Goal: Information Seeking & Learning: Find specific fact

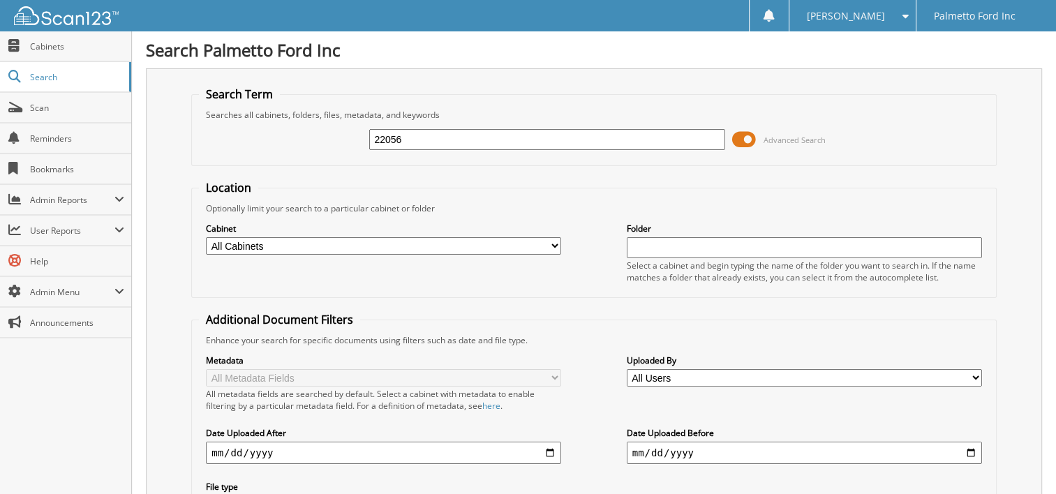
type input "22056"
click at [748, 138] on span at bounding box center [744, 139] width 24 height 21
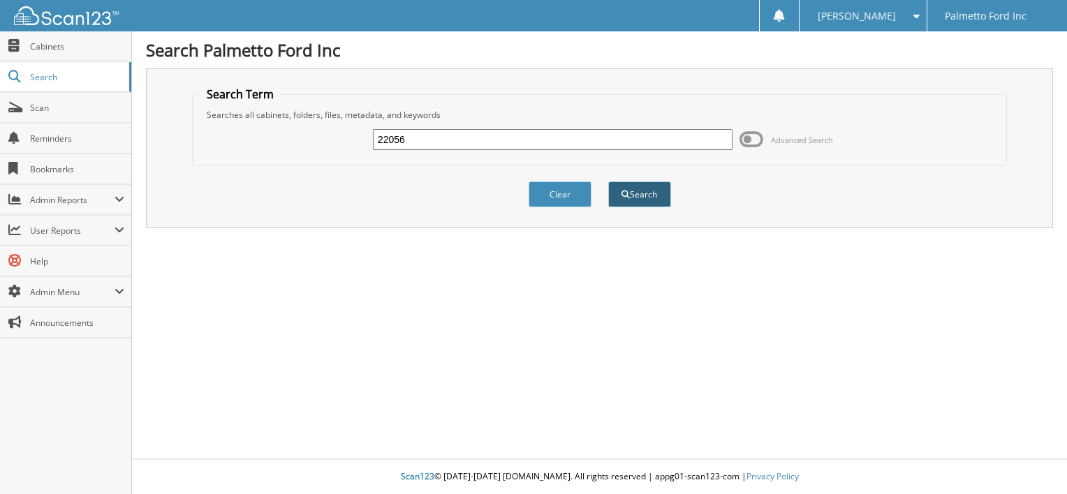
click at [648, 184] on button "Search" at bounding box center [639, 195] width 63 height 26
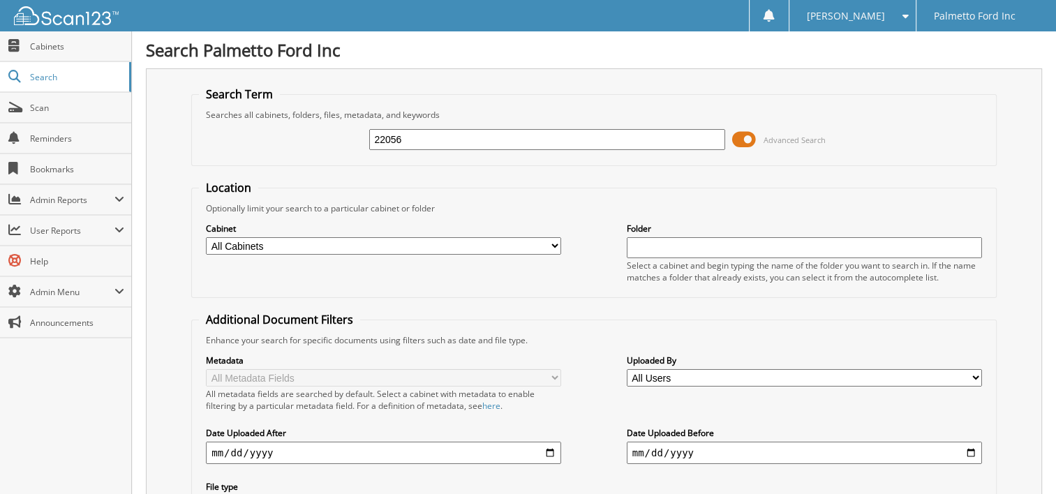
click at [743, 138] on span at bounding box center [744, 139] width 24 height 21
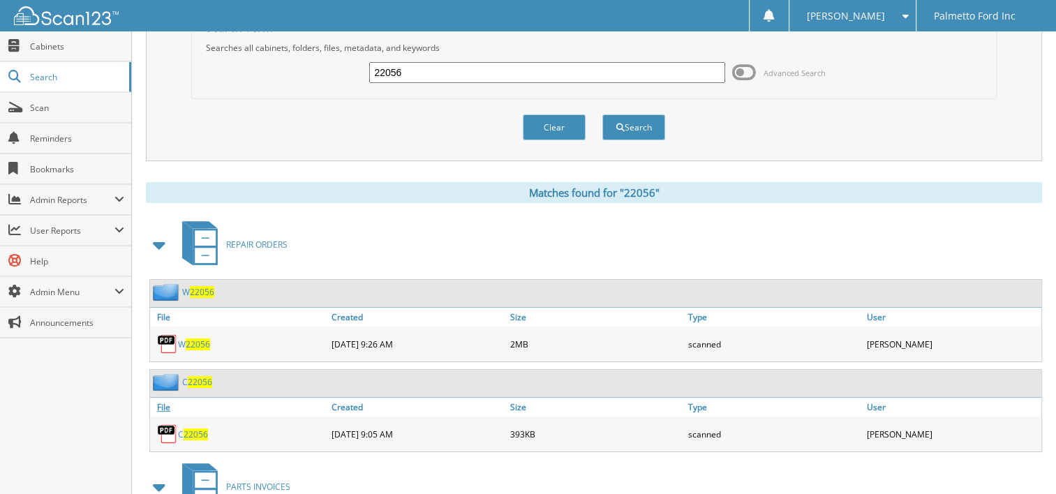
scroll to position [156, 0]
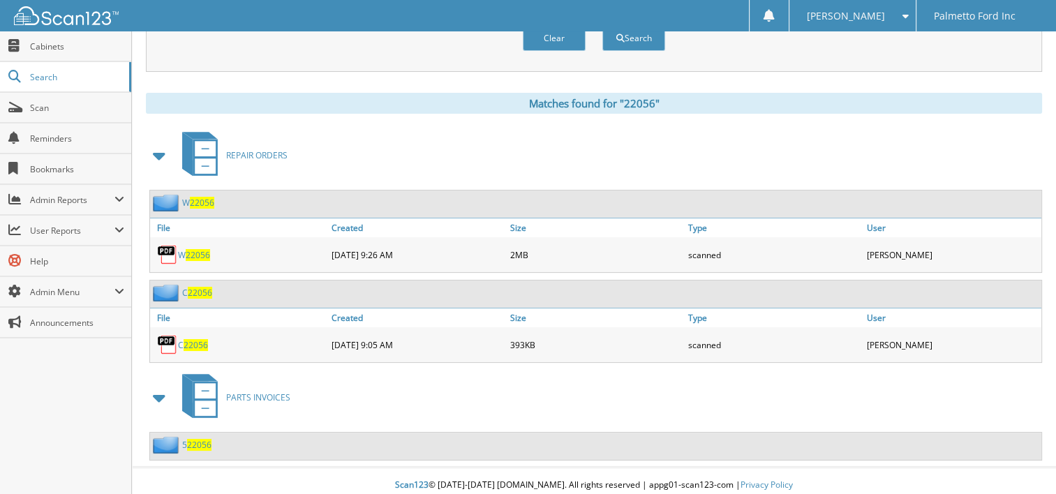
click at [186, 339] on span "22056" at bounding box center [196, 345] width 24 height 12
click at [170, 334] on img at bounding box center [167, 344] width 21 height 21
click at [167, 334] on img at bounding box center [167, 344] width 21 height 21
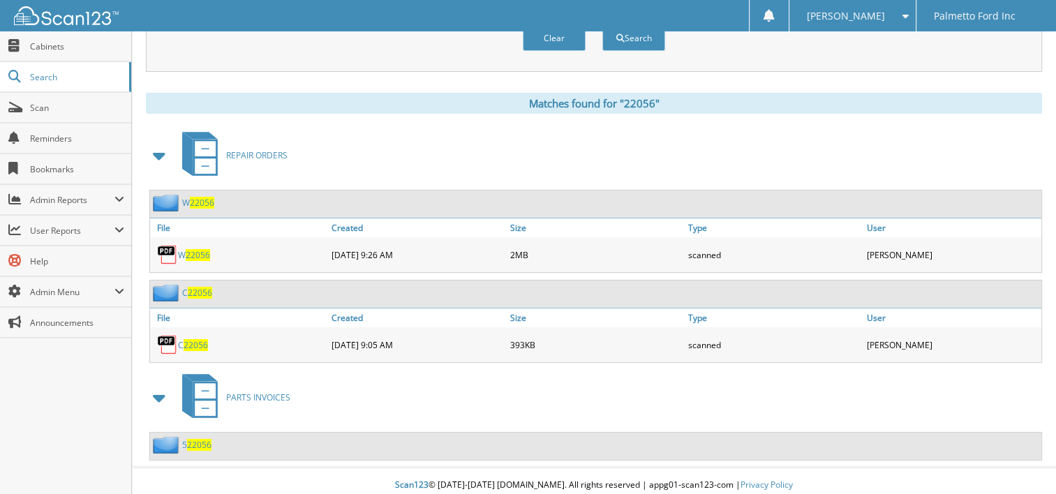
click at [167, 334] on img at bounding box center [167, 344] width 21 height 21
click at [44, 78] on span "Search" at bounding box center [76, 77] width 92 height 12
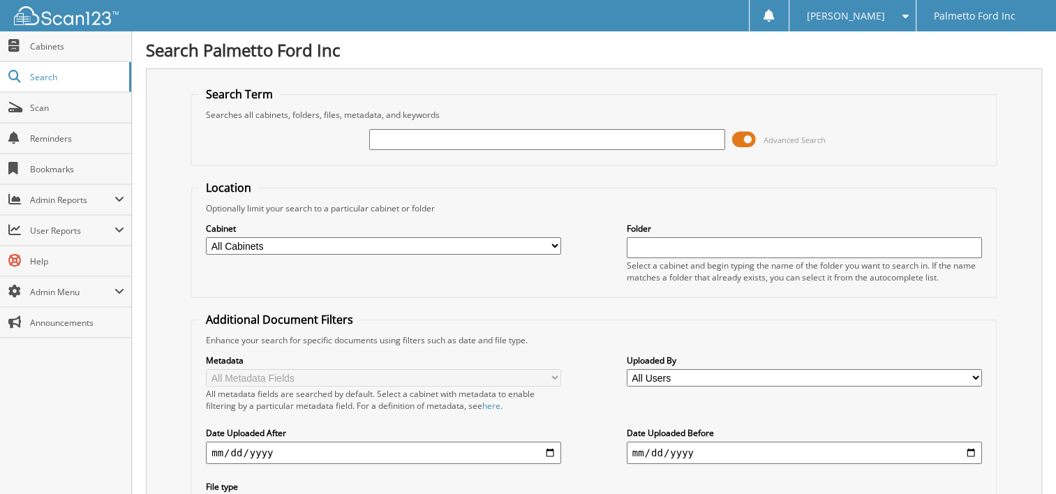
click at [386, 138] on input "text" at bounding box center [546, 139] width 355 height 21
type input "22074"
click at [739, 136] on span at bounding box center [744, 139] width 24 height 21
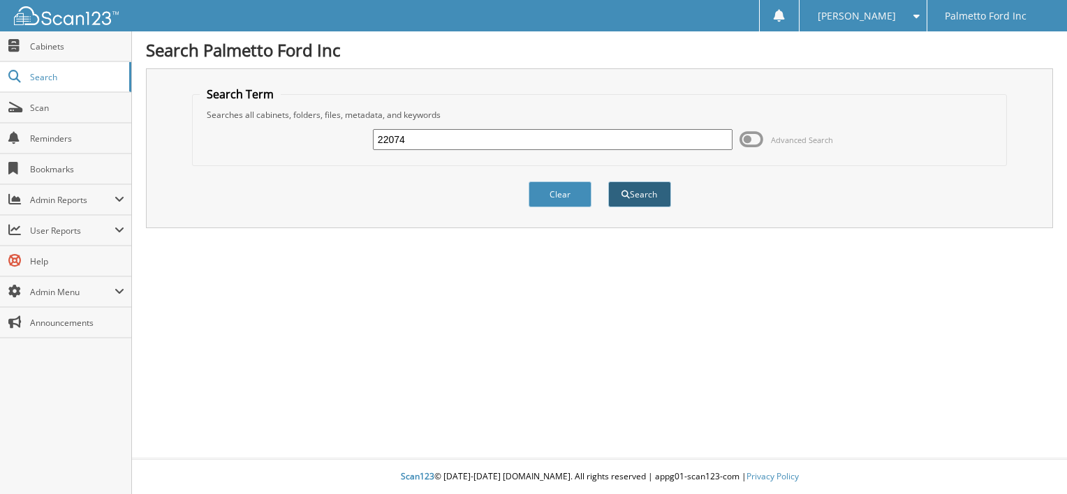
click at [637, 192] on button "Search" at bounding box center [639, 195] width 63 height 26
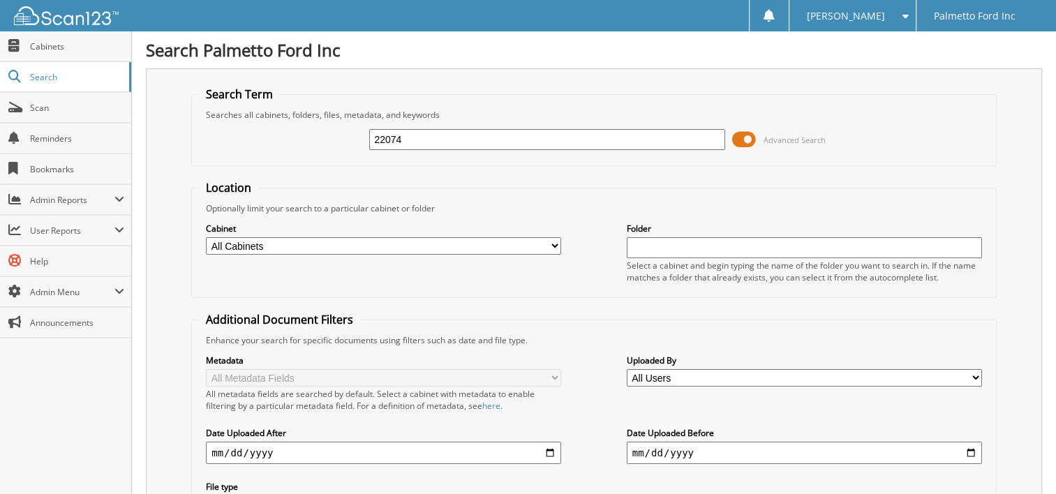
click at [753, 137] on span at bounding box center [744, 139] width 24 height 21
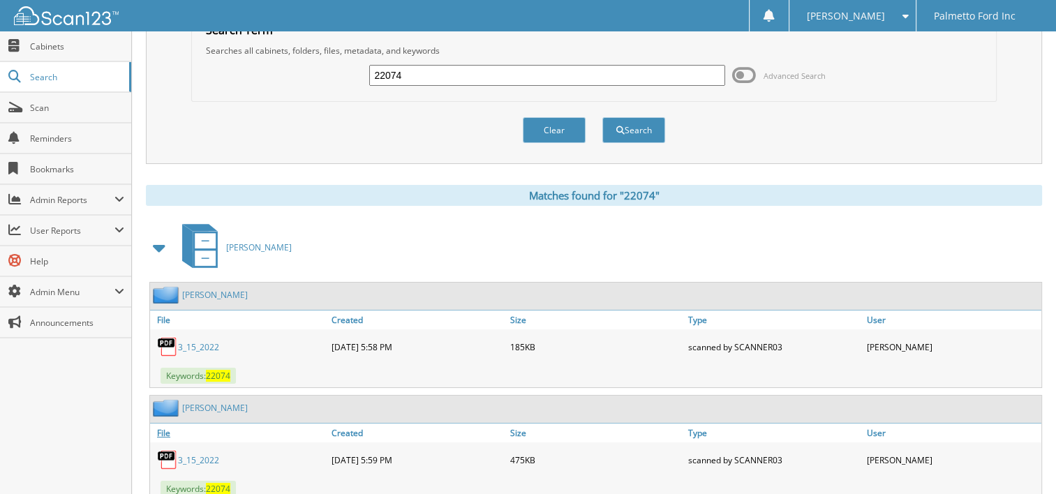
scroll to position [140, 0]
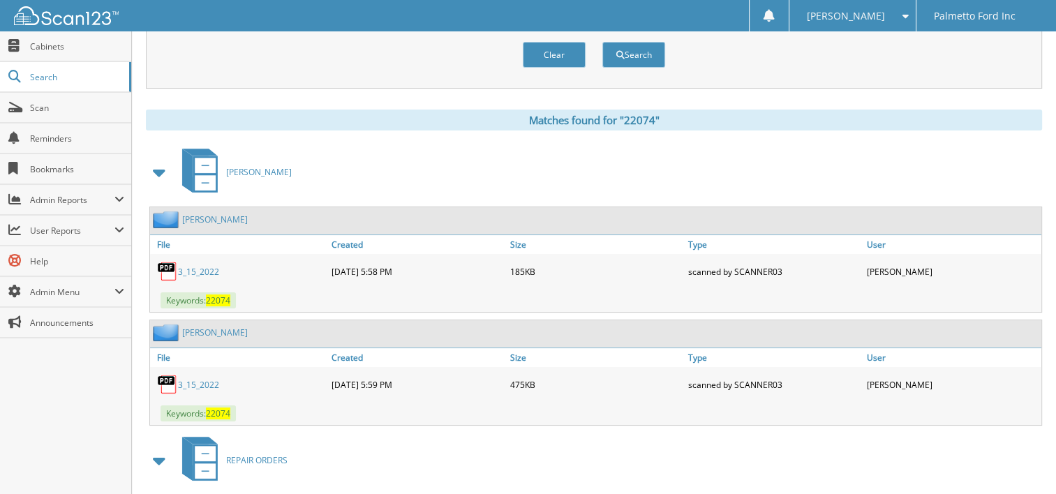
click at [166, 263] on img at bounding box center [167, 271] width 21 height 21
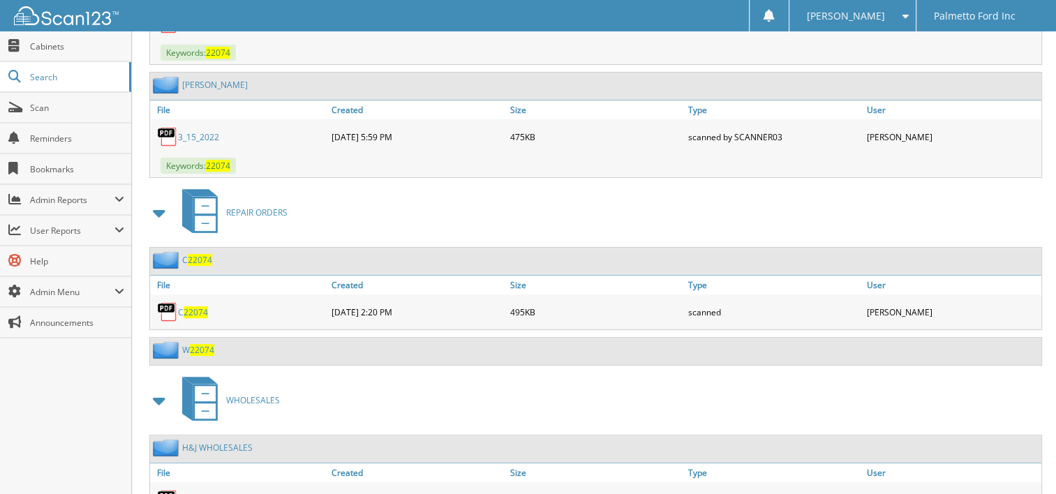
scroll to position [419, 0]
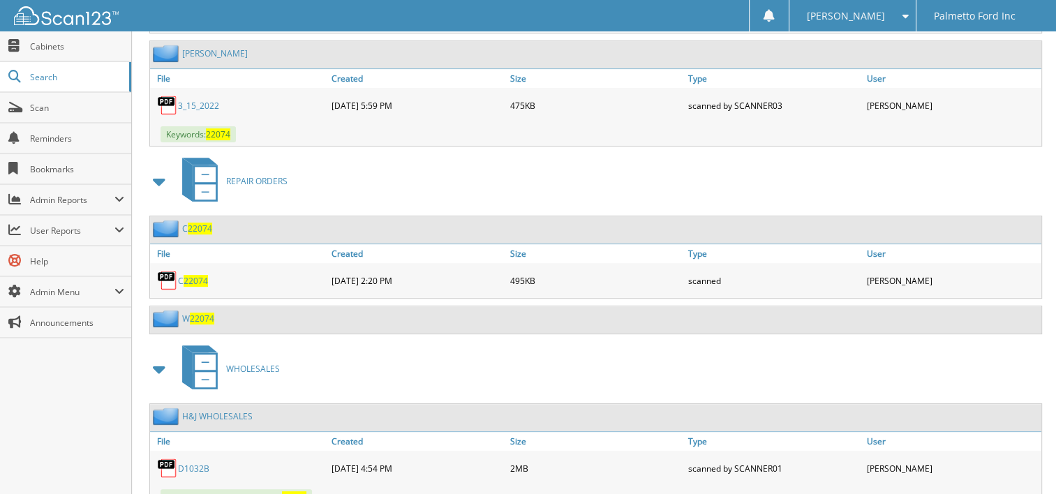
click at [164, 270] on img at bounding box center [167, 280] width 21 height 21
click at [193, 275] on span "22074" at bounding box center [196, 281] width 24 height 12
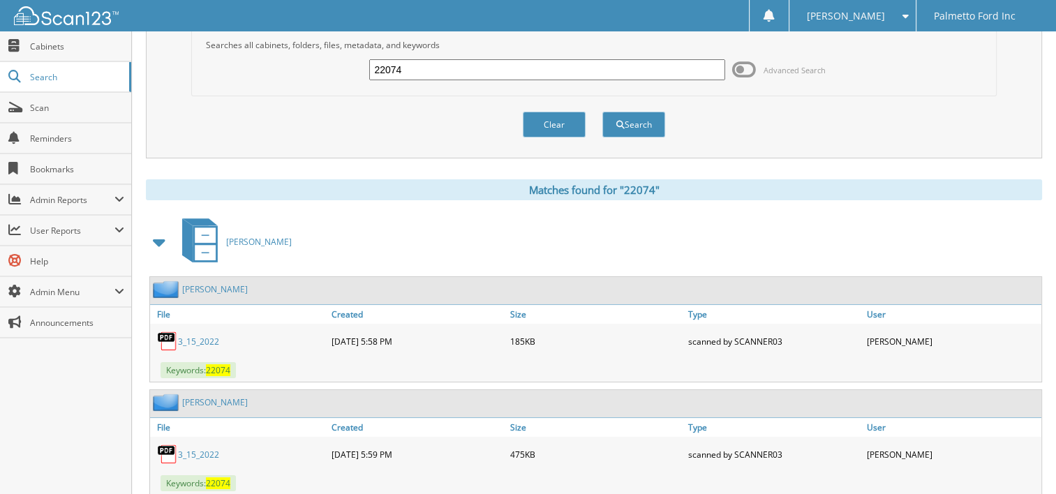
scroll to position [0, 0]
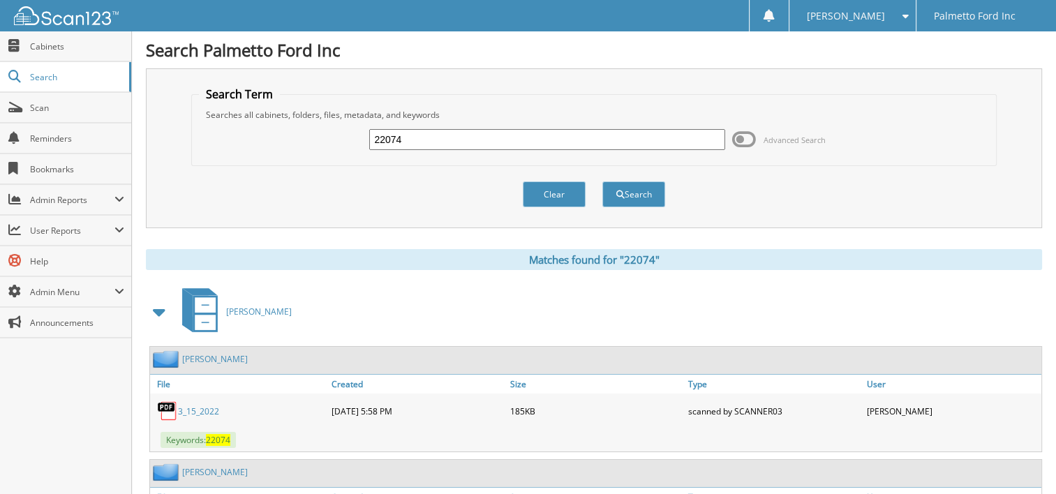
drag, startPoint x: 422, startPoint y: 134, endPoint x: 217, endPoint y: 147, distance: 205.0
click at [280, 148] on div "22074 Advanced Search" at bounding box center [594, 140] width 790 height 38
click at [435, 142] on input "text" at bounding box center [546, 139] width 355 height 21
type input "21912"
click at [631, 193] on button "Search" at bounding box center [634, 195] width 63 height 26
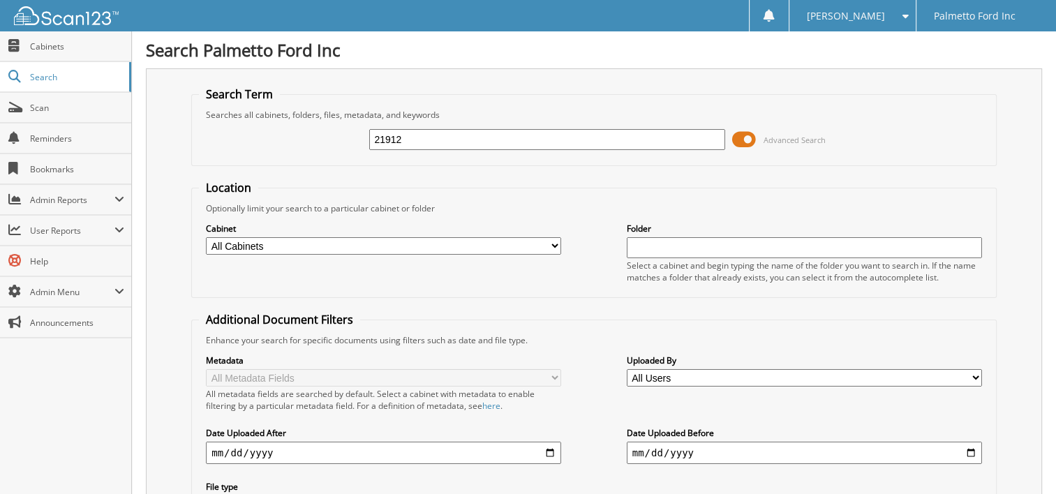
click at [751, 140] on span at bounding box center [744, 139] width 24 height 21
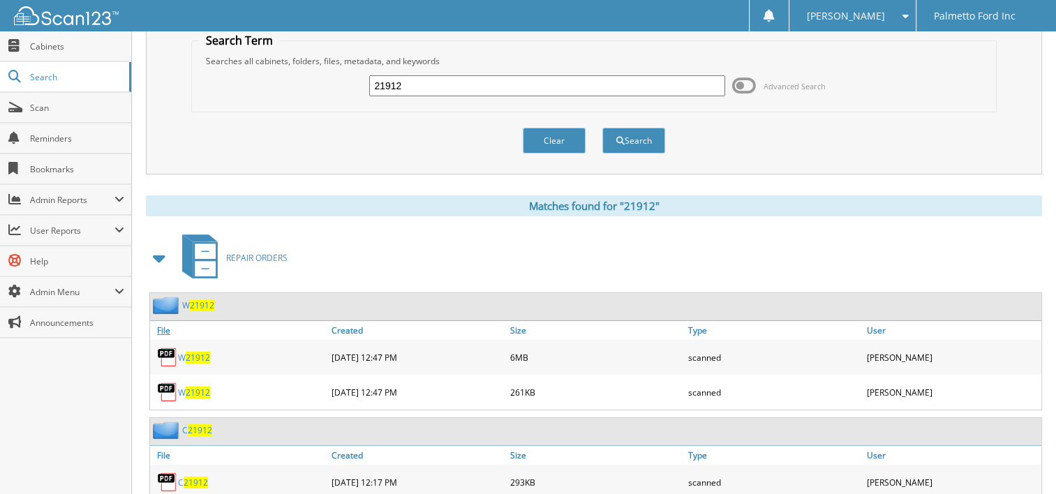
scroll to position [140, 0]
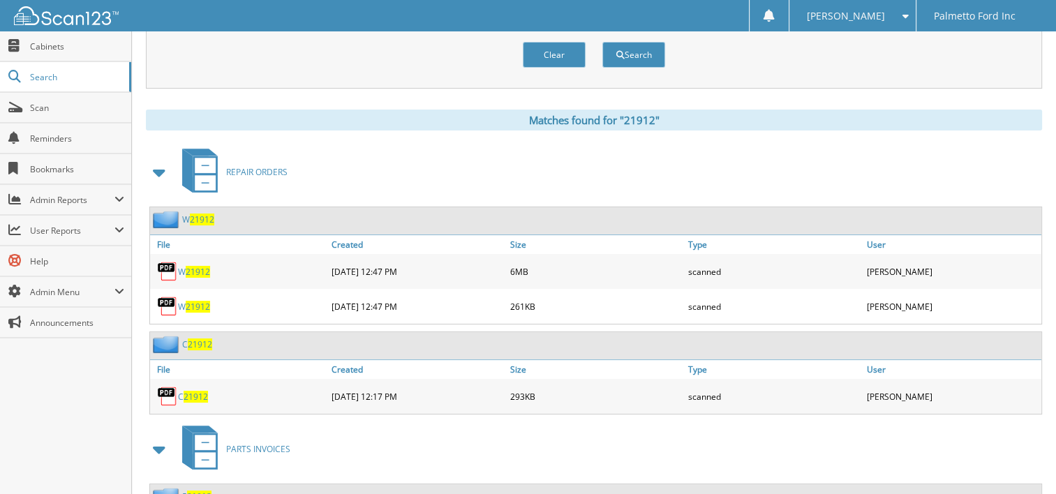
click at [188, 391] on span "21912" at bounding box center [196, 397] width 24 height 12
click at [36, 71] on span "Search" at bounding box center [76, 77] width 92 height 12
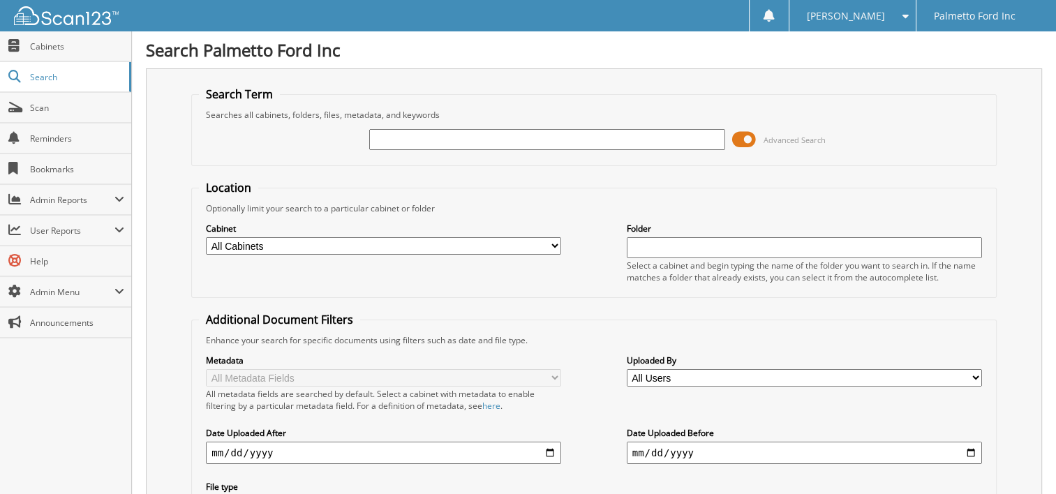
click at [422, 123] on div "Advanced Search" at bounding box center [594, 140] width 790 height 38
click at [417, 135] on input "text" at bounding box center [546, 139] width 355 height 21
type input "22074"
click at [746, 136] on span at bounding box center [744, 139] width 24 height 21
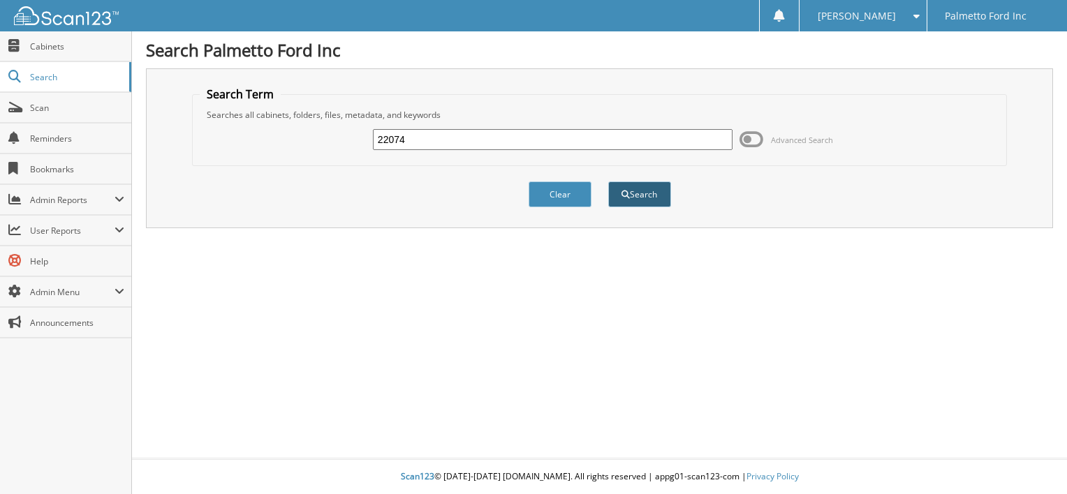
click at [638, 196] on button "Search" at bounding box center [639, 195] width 63 height 26
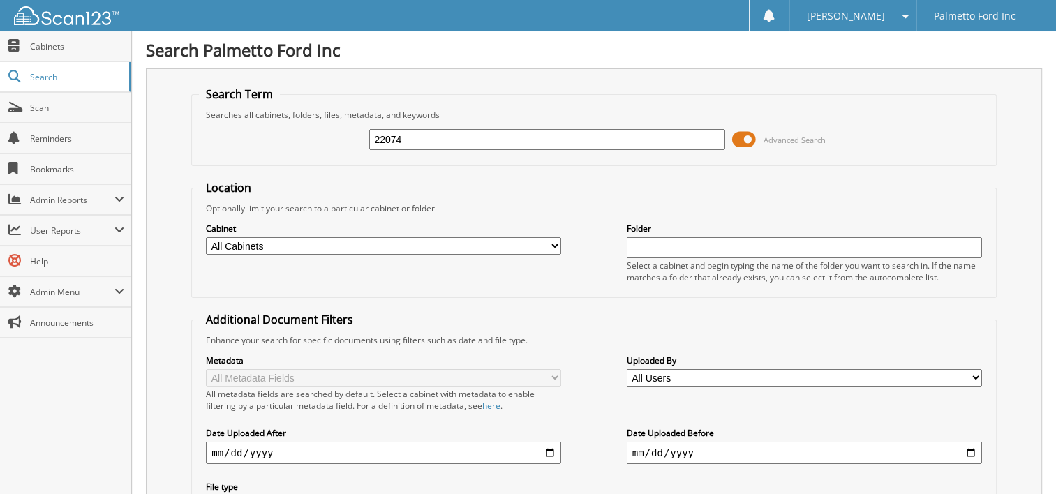
click at [748, 135] on span at bounding box center [744, 139] width 24 height 21
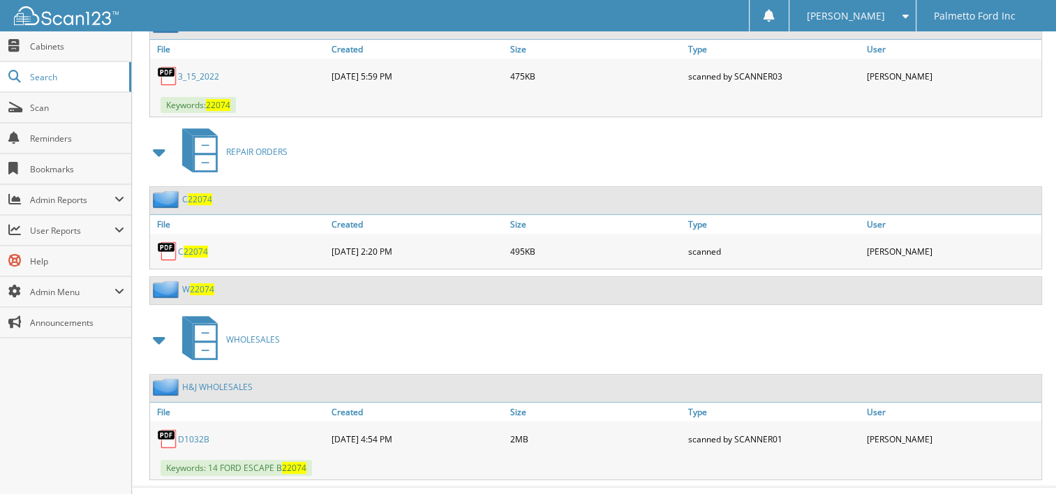
scroll to position [462, 0]
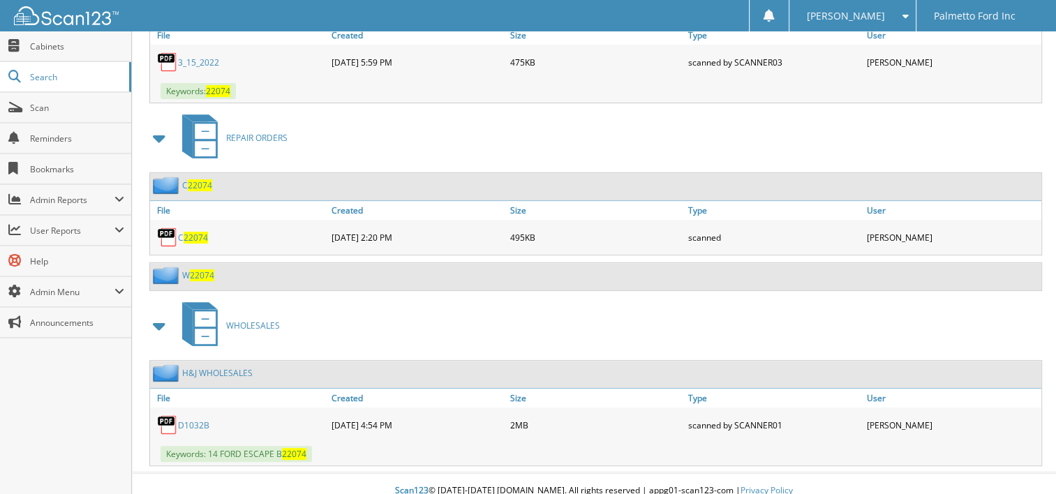
click at [187, 232] on span "22074" at bounding box center [196, 238] width 24 height 12
click at [37, 71] on span "Search" at bounding box center [76, 77] width 92 height 12
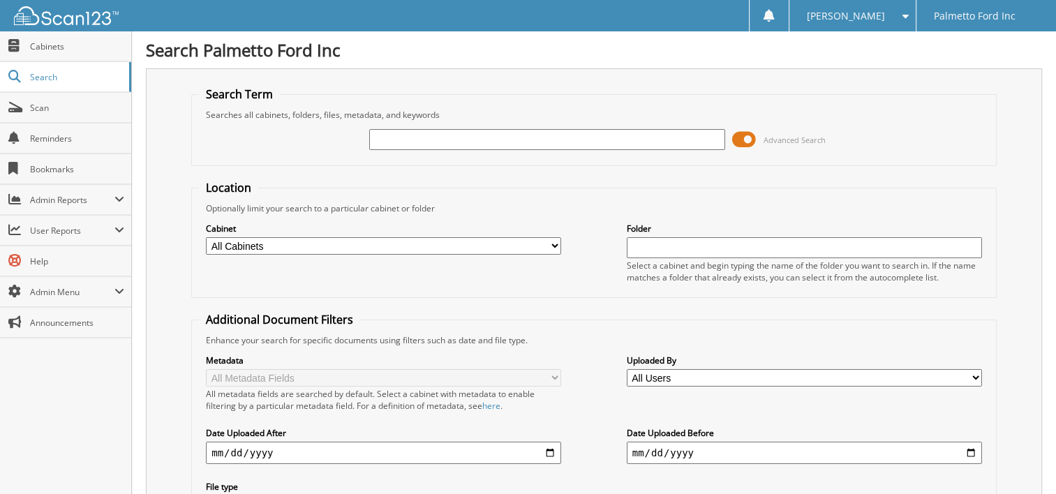
click at [379, 145] on input "text" at bounding box center [546, 139] width 355 height 21
type input "22344"
click at [744, 135] on span at bounding box center [744, 139] width 24 height 21
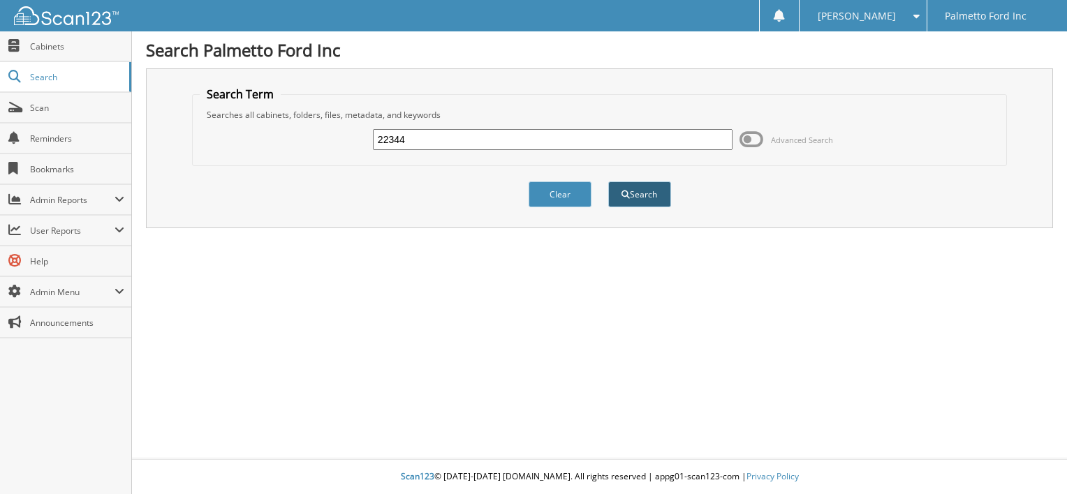
click at [651, 194] on button "Search" at bounding box center [639, 195] width 63 height 26
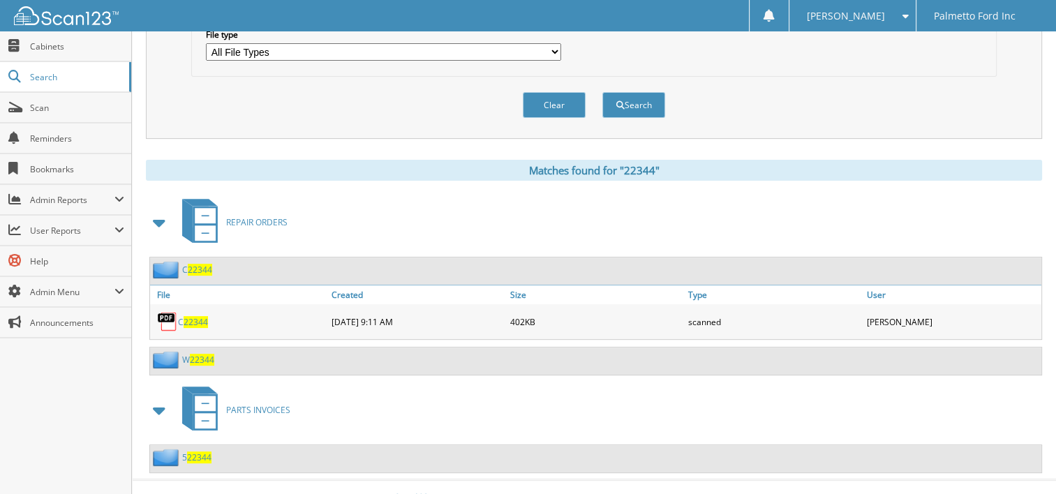
scroll to position [457, 0]
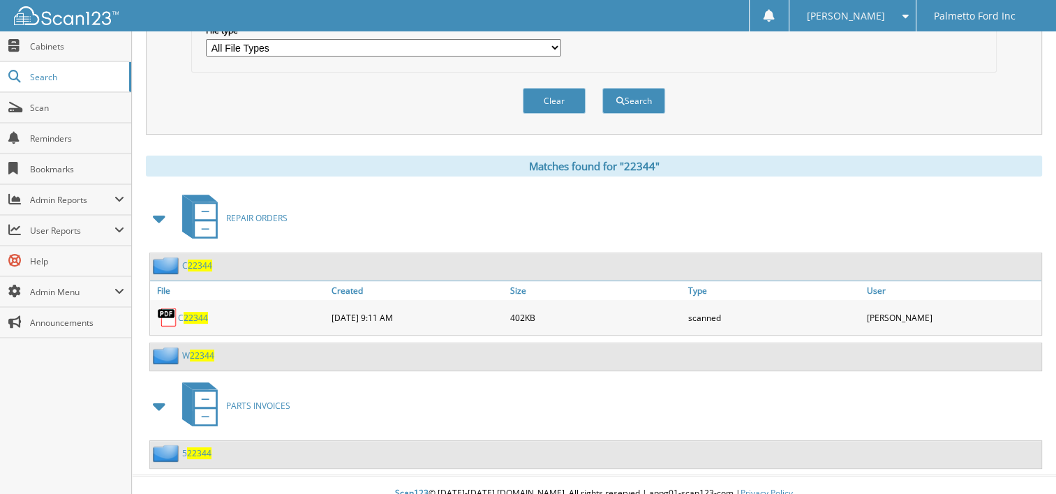
click at [198, 312] on span "22344" at bounding box center [196, 318] width 24 height 12
click at [79, 73] on span "Search" at bounding box center [76, 77] width 92 height 12
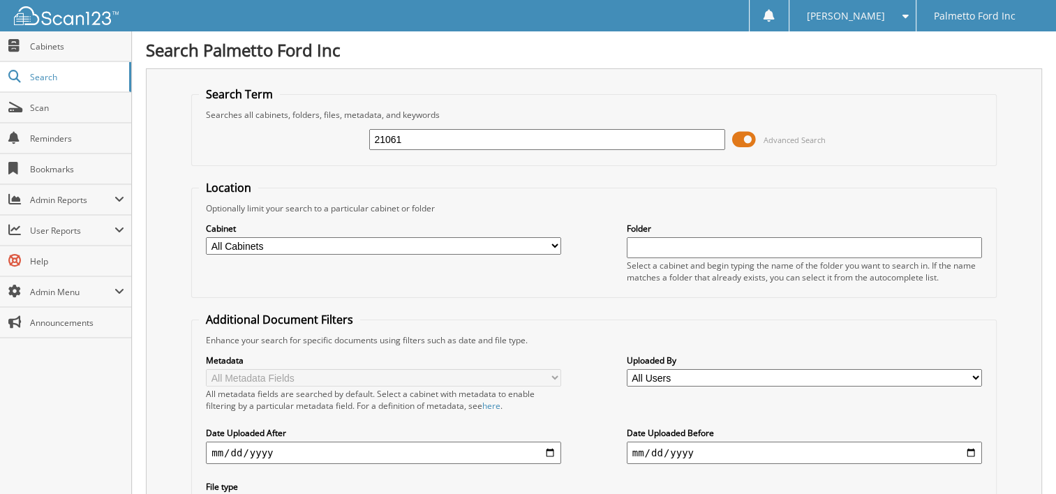
type input "21061"
click at [752, 138] on span at bounding box center [744, 139] width 24 height 21
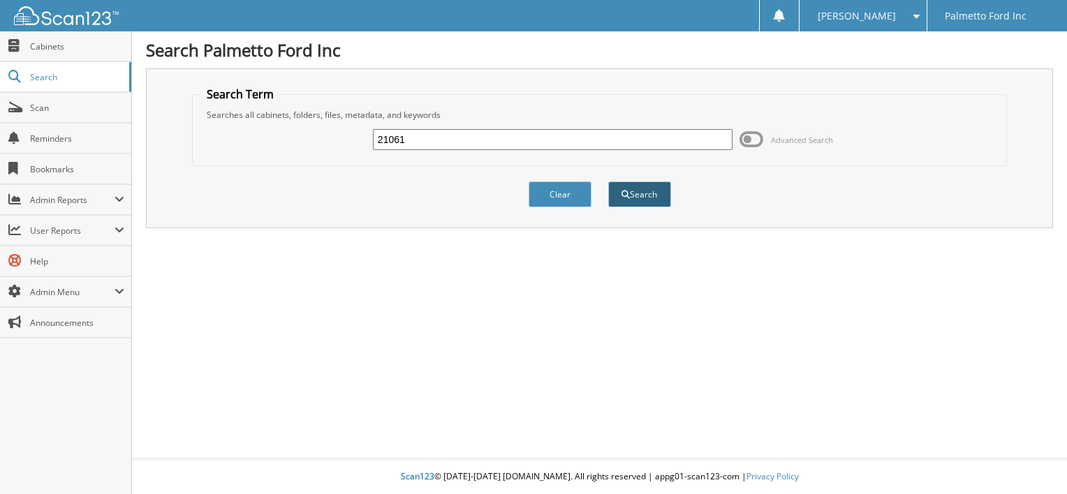
click at [621, 185] on button "Search" at bounding box center [639, 195] width 63 height 26
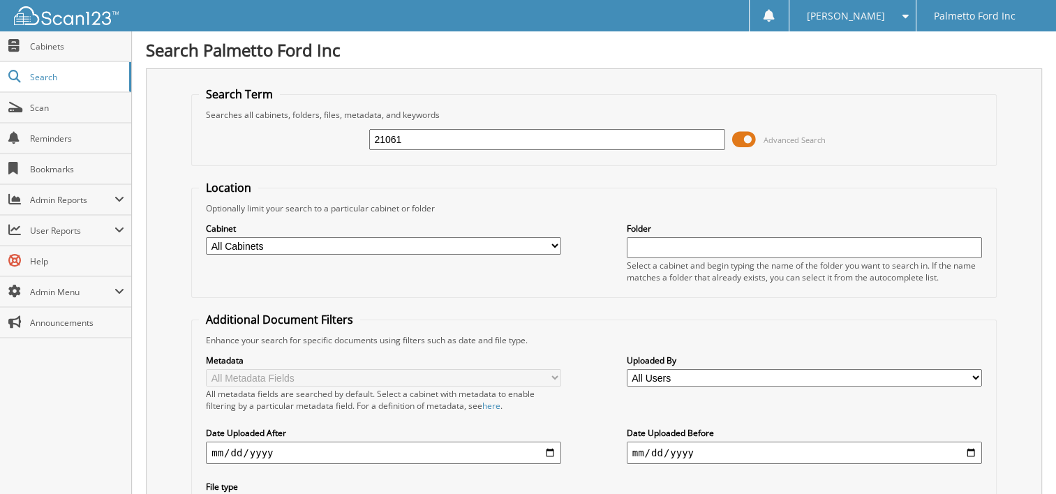
click at [755, 135] on span at bounding box center [744, 139] width 24 height 21
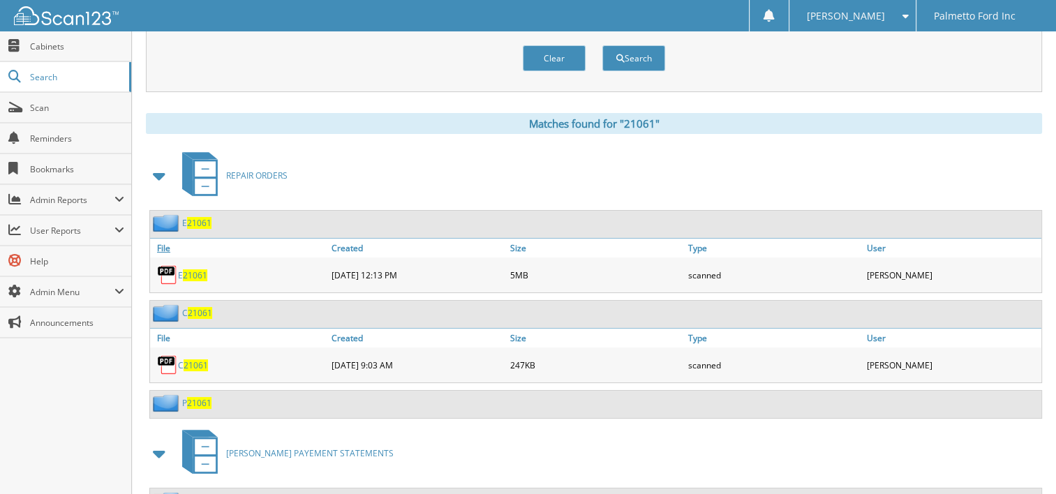
scroll to position [140, 0]
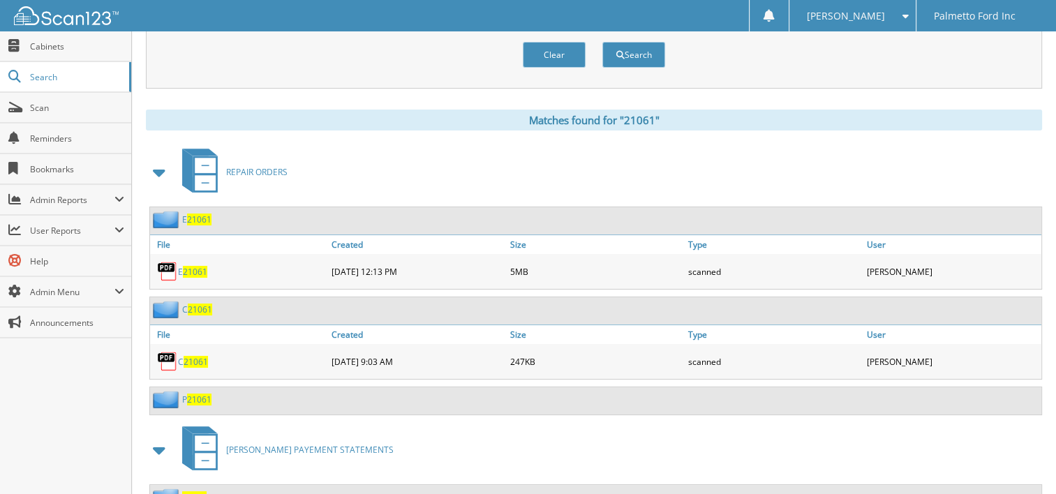
click at [196, 214] on span "21061" at bounding box center [199, 220] width 24 height 12
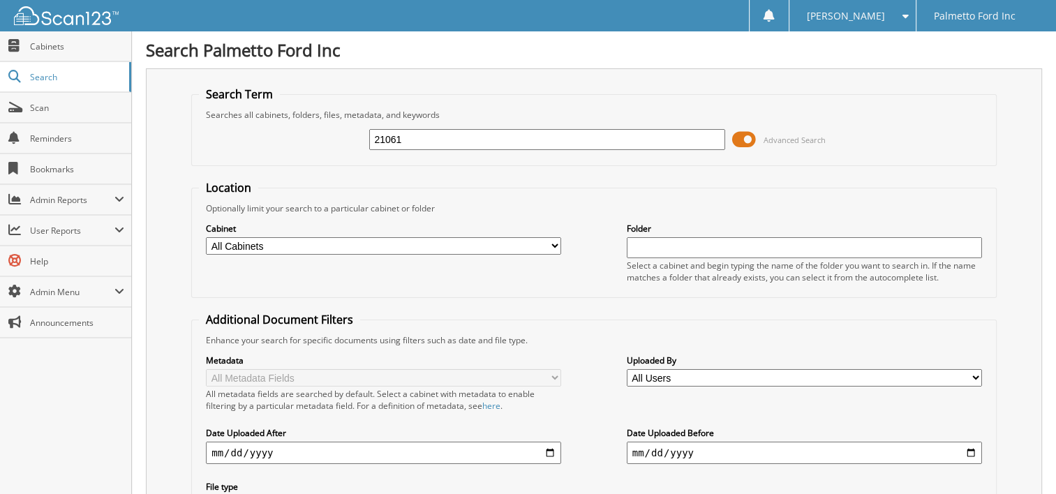
click at [758, 138] on span "Advanced Search" at bounding box center [779, 139] width 94 height 21
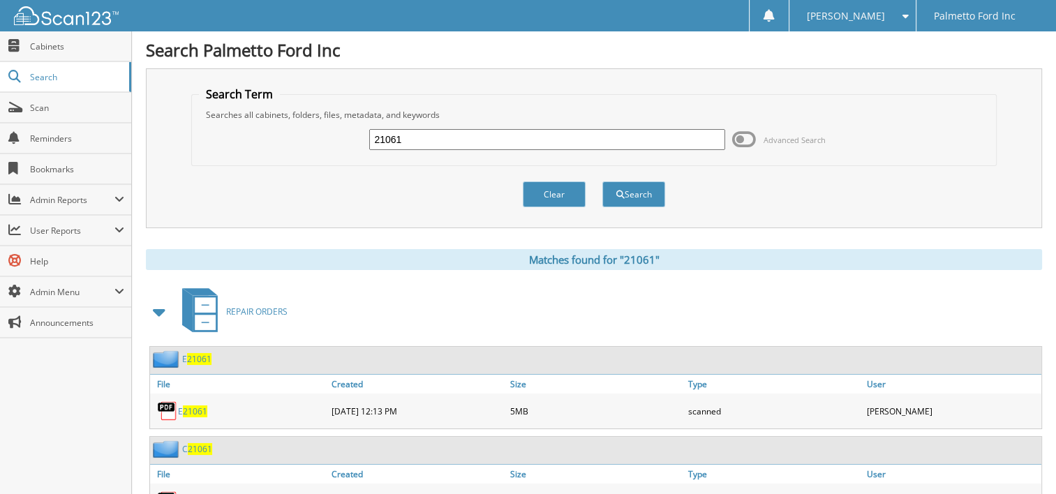
click at [198, 444] on span "21061" at bounding box center [200, 449] width 24 height 12
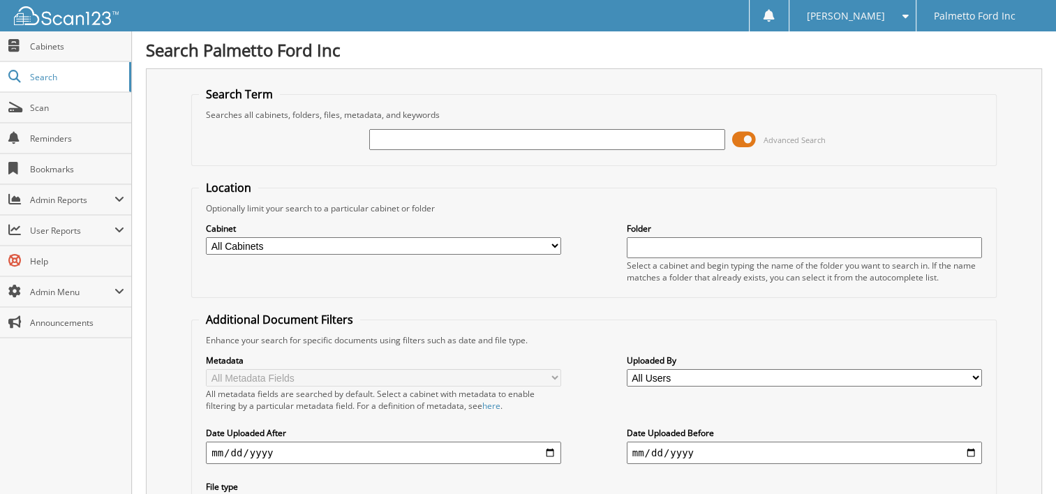
click at [403, 146] on input "text" at bounding box center [546, 139] width 355 height 21
type input "14864"
click at [752, 135] on span at bounding box center [744, 139] width 24 height 21
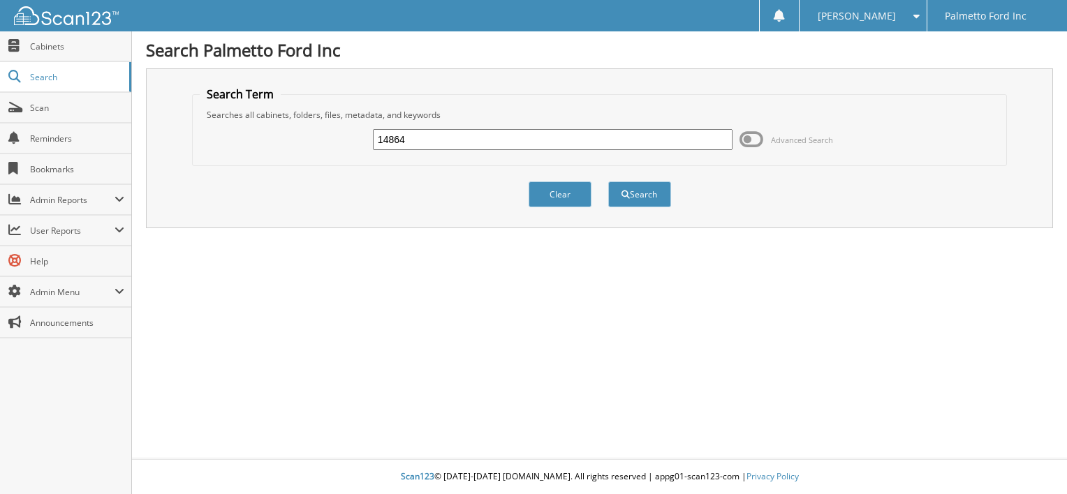
click at [748, 136] on span at bounding box center [751, 139] width 24 height 21
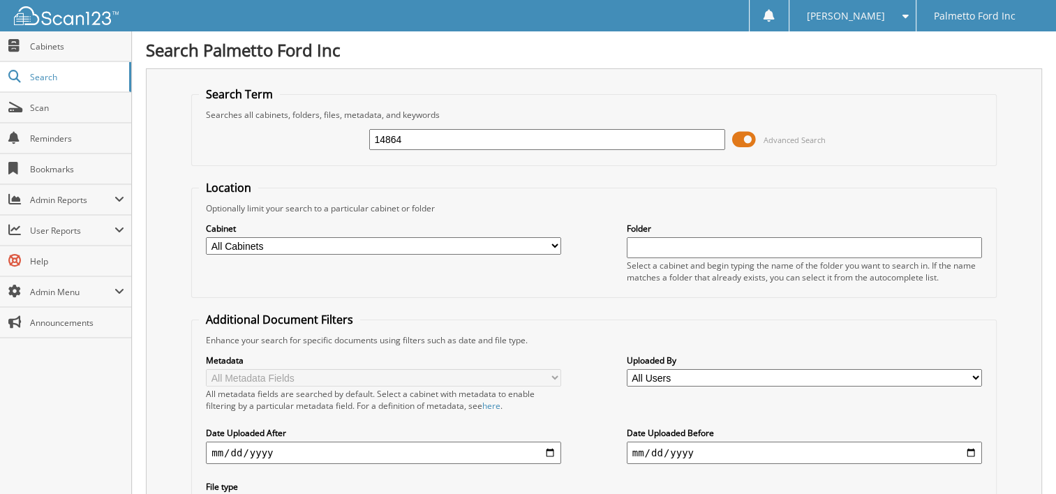
click at [746, 131] on span at bounding box center [744, 139] width 24 height 21
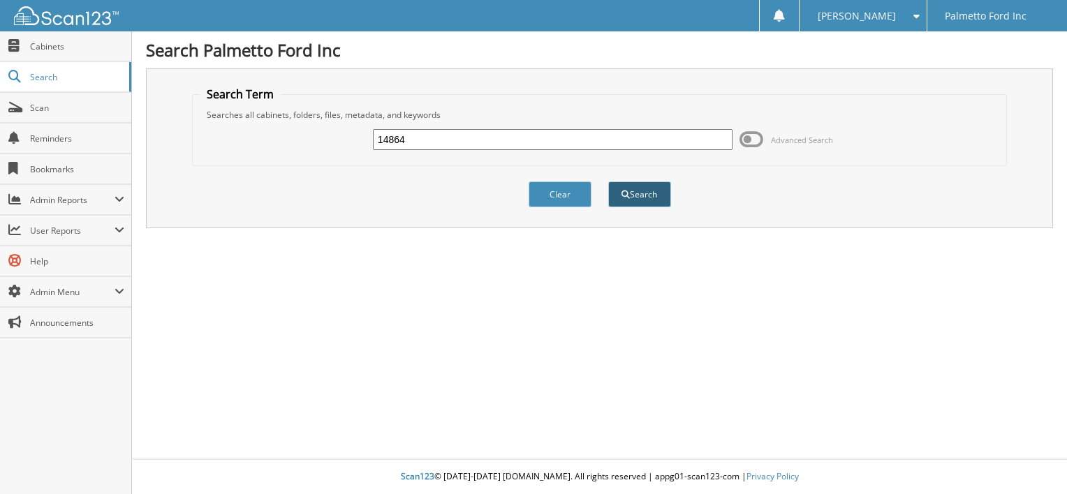
click at [640, 191] on button "Search" at bounding box center [639, 195] width 63 height 26
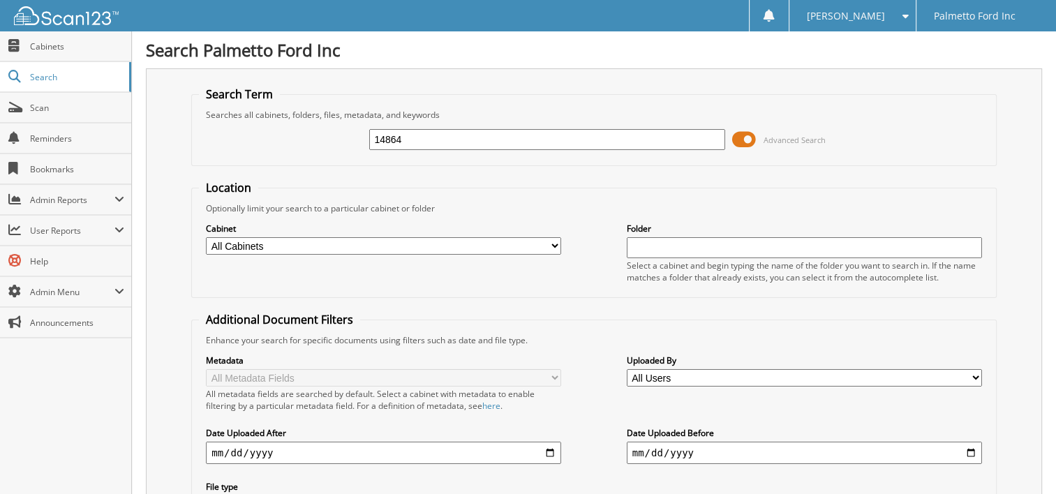
click at [751, 139] on span at bounding box center [744, 139] width 24 height 21
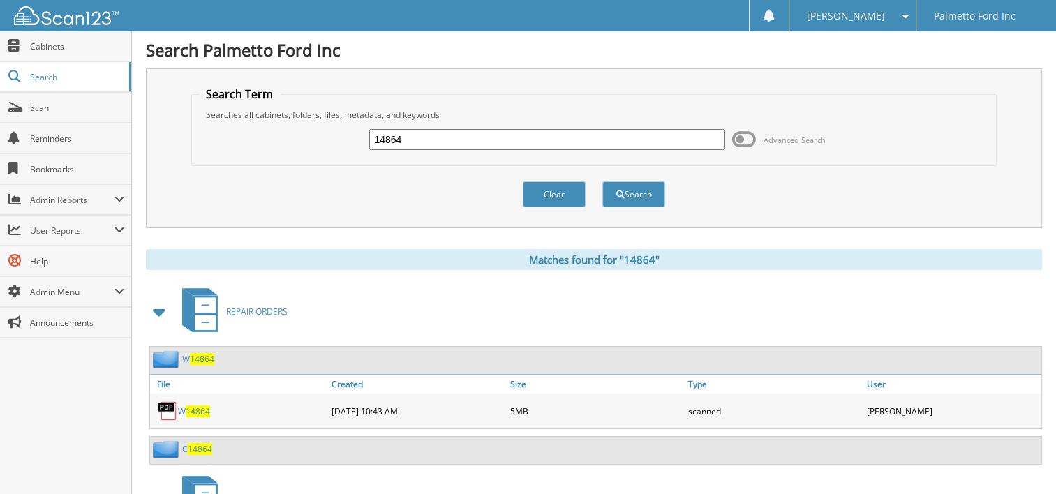
click at [190, 406] on span "14864" at bounding box center [198, 412] width 24 height 12
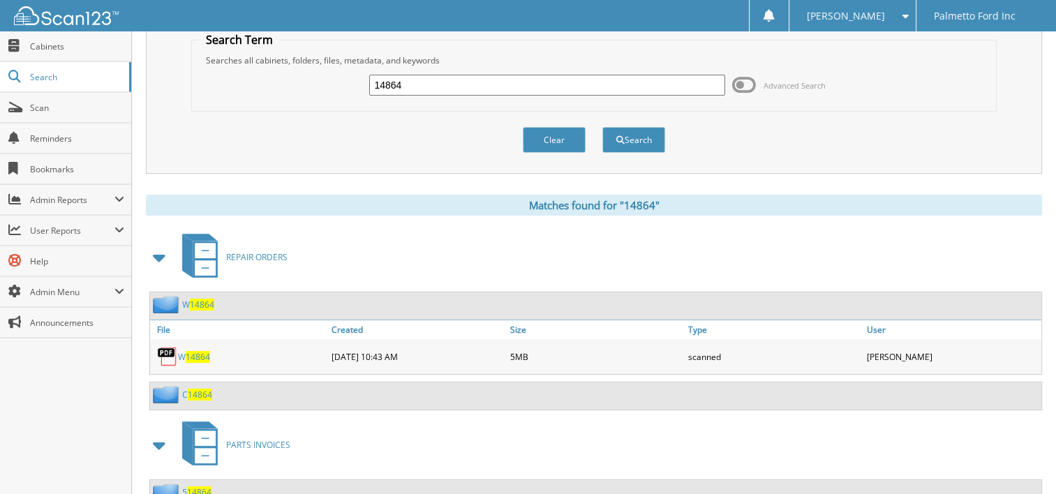
scroll to position [103, 0]
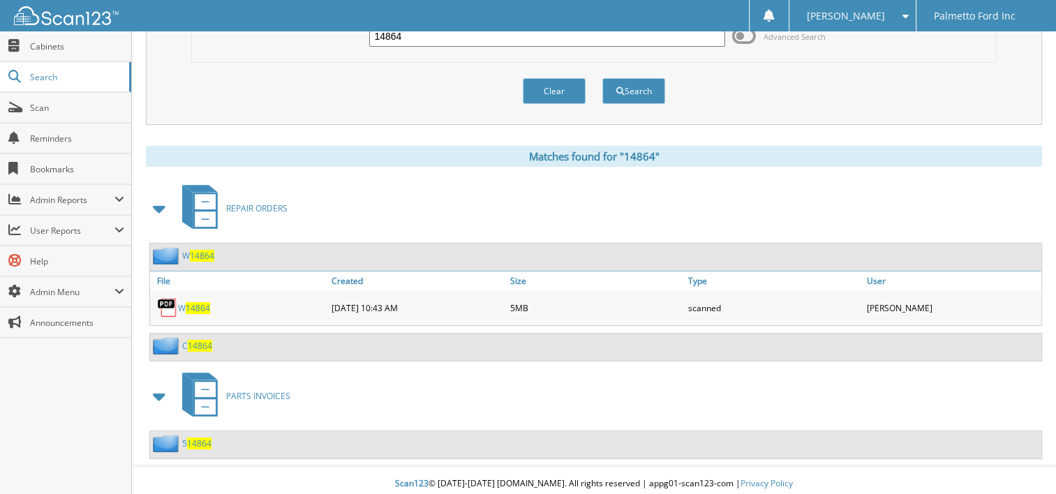
click at [191, 340] on span "14864" at bounding box center [200, 346] width 24 height 12
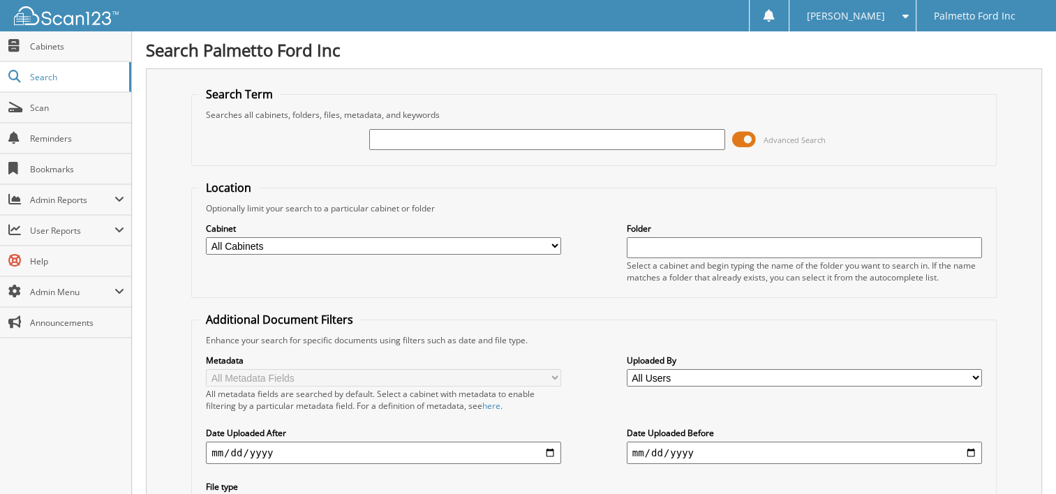
click at [382, 133] on input "text" at bounding box center [546, 139] width 355 height 21
type input "14864"
click at [756, 137] on span at bounding box center [744, 139] width 24 height 21
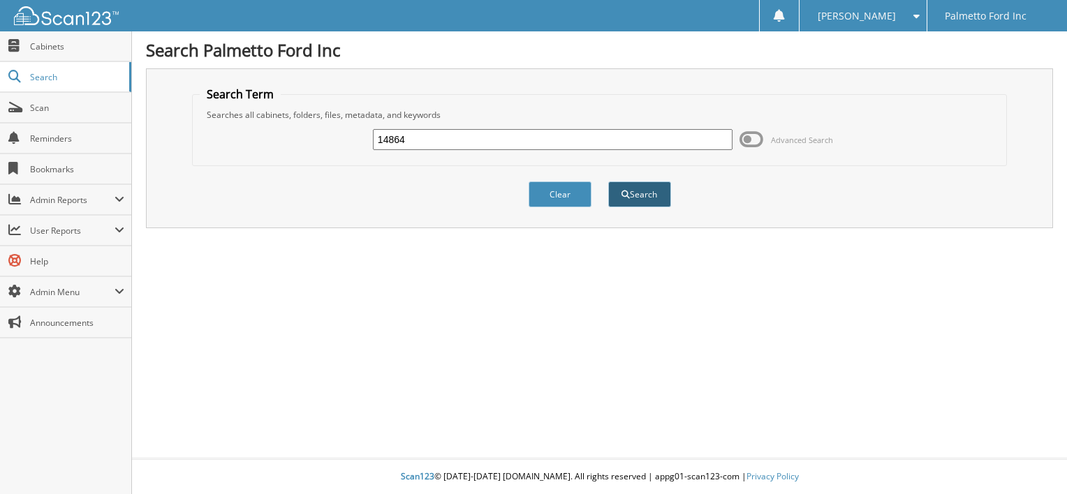
click at [631, 190] on button "Search" at bounding box center [639, 195] width 63 height 26
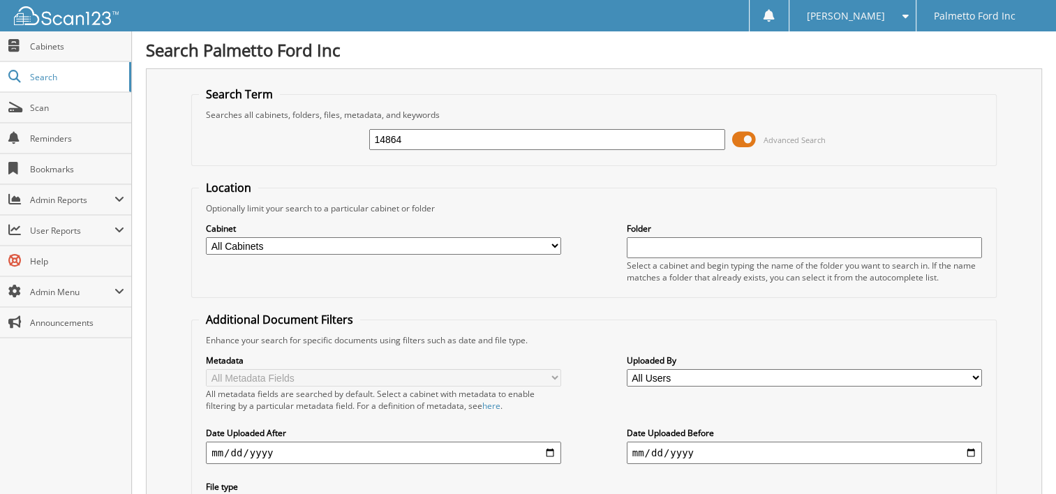
scroll to position [70, 0]
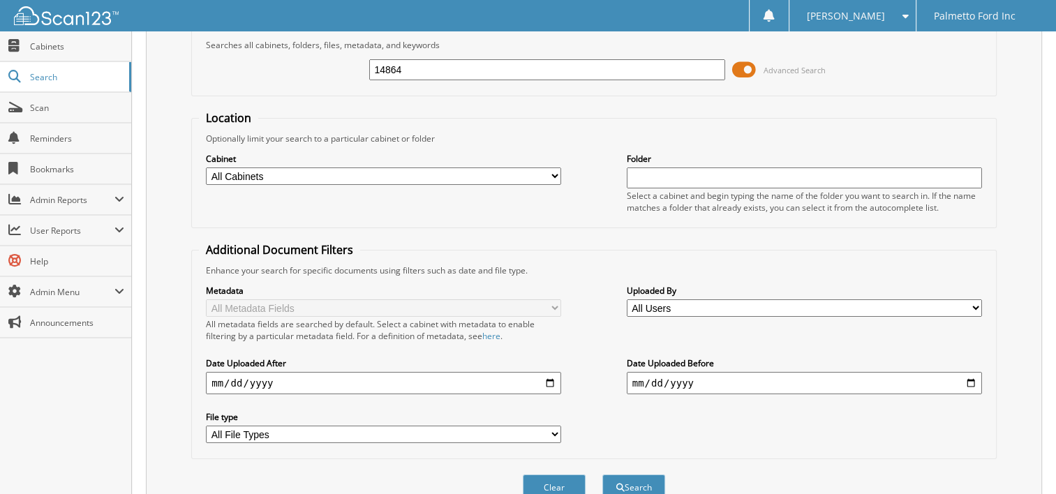
click at [746, 68] on span at bounding box center [744, 69] width 24 height 21
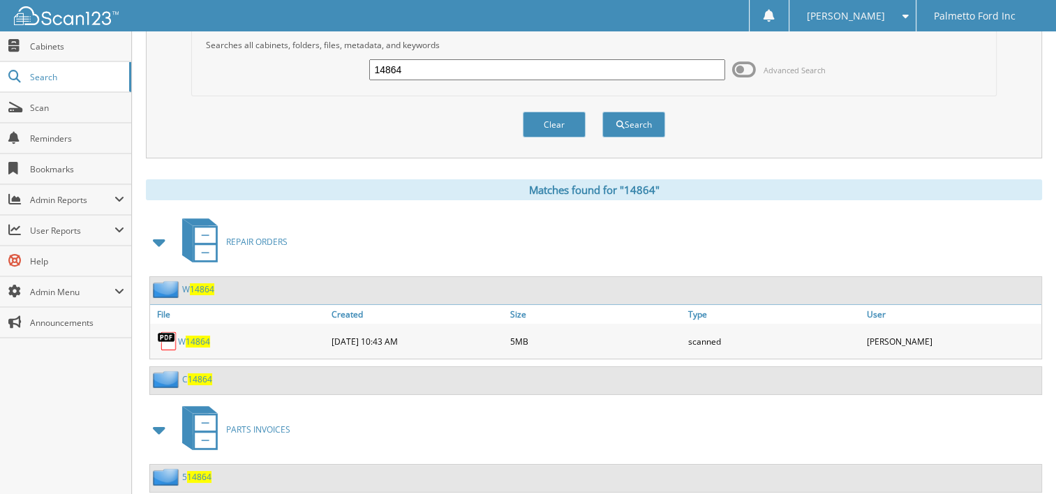
click at [196, 374] on span "14864" at bounding box center [200, 380] width 24 height 12
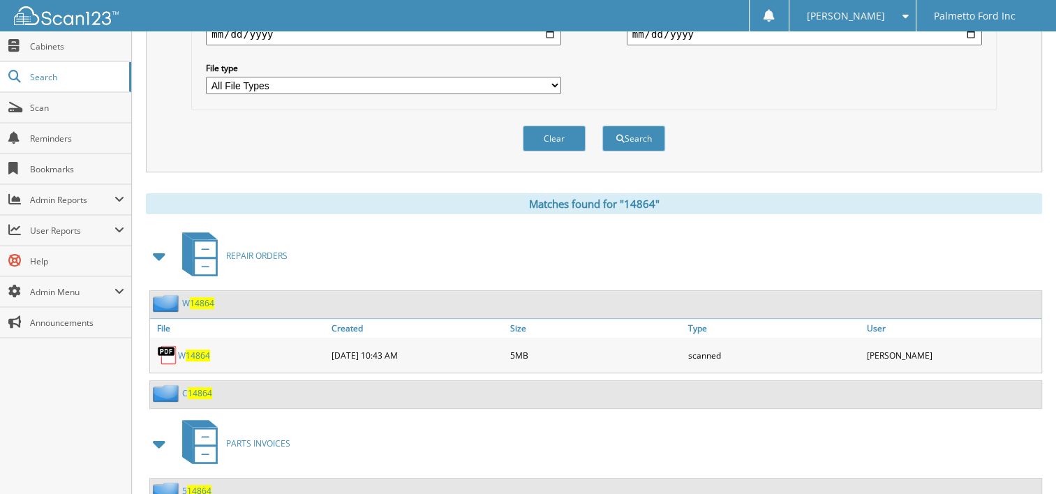
scroll to position [457, 0]
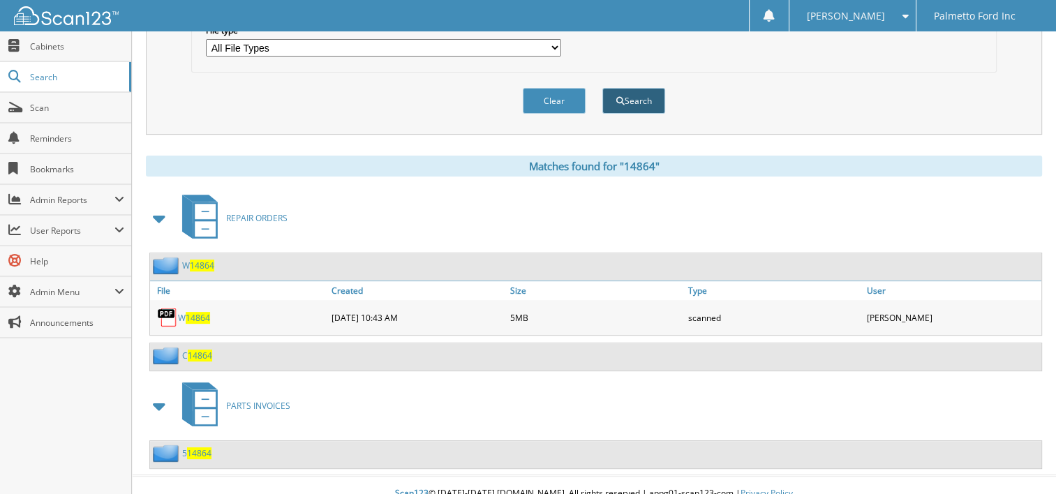
click at [640, 88] on button "Search" at bounding box center [634, 101] width 63 height 26
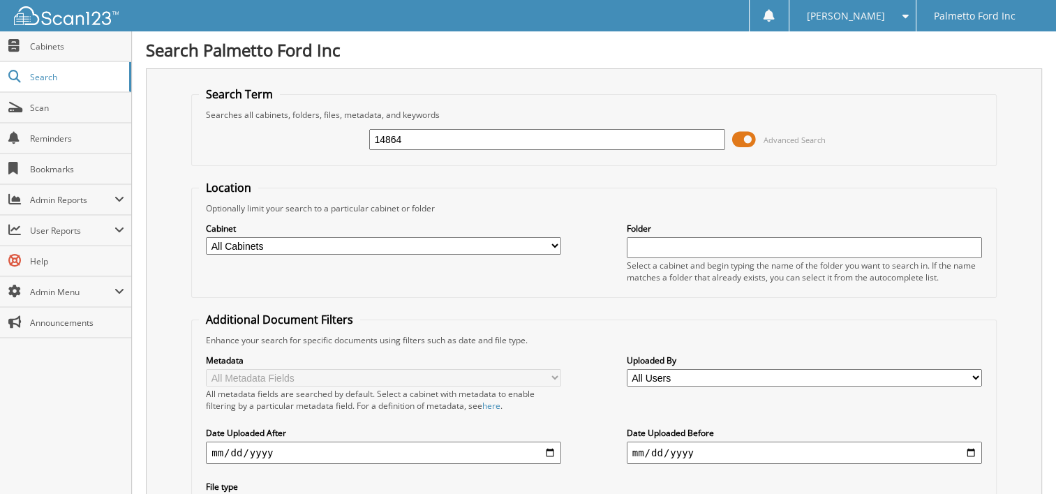
drag, startPoint x: 409, startPoint y: 135, endPoint x: 240, endPoint y: 131, distance: 169.0
click at [257, 135] on div "14864 Advanced Search" at bounding box center [594, 140] width 790 height 38
type input "19908"
click at [744, 133] on span at bounding box center [744, 139] width 24 height 21
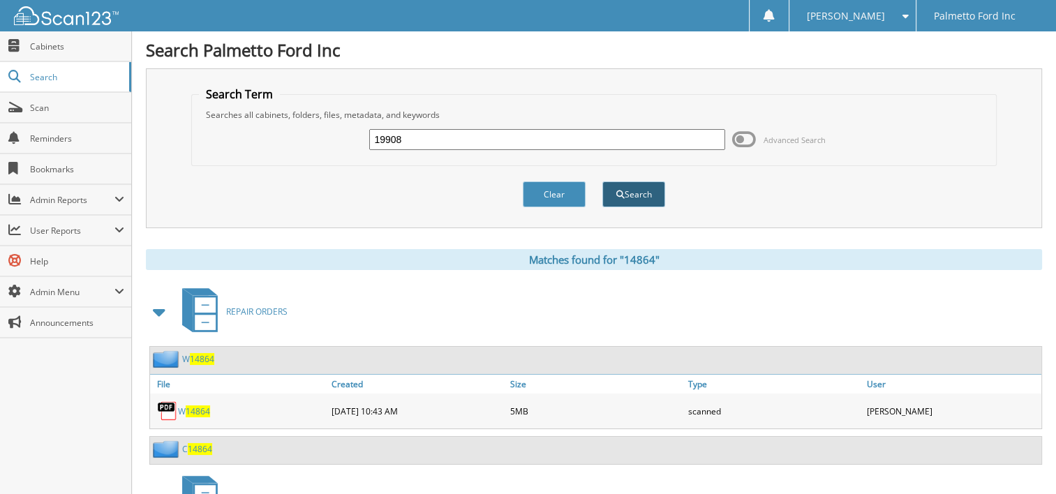
click at [636, 186] on button "Search" at bounding box center [634, 195] width 63 height 26
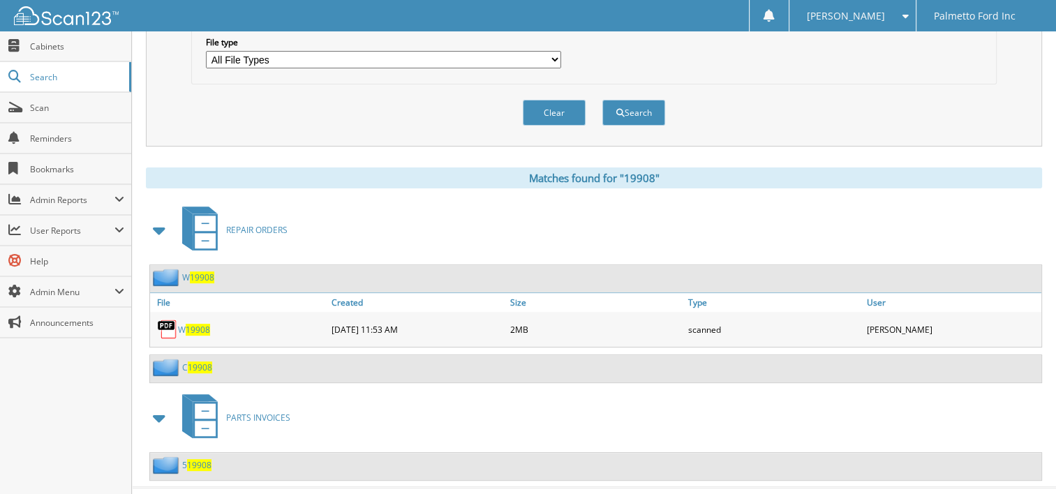
scroll to position [457, 0]
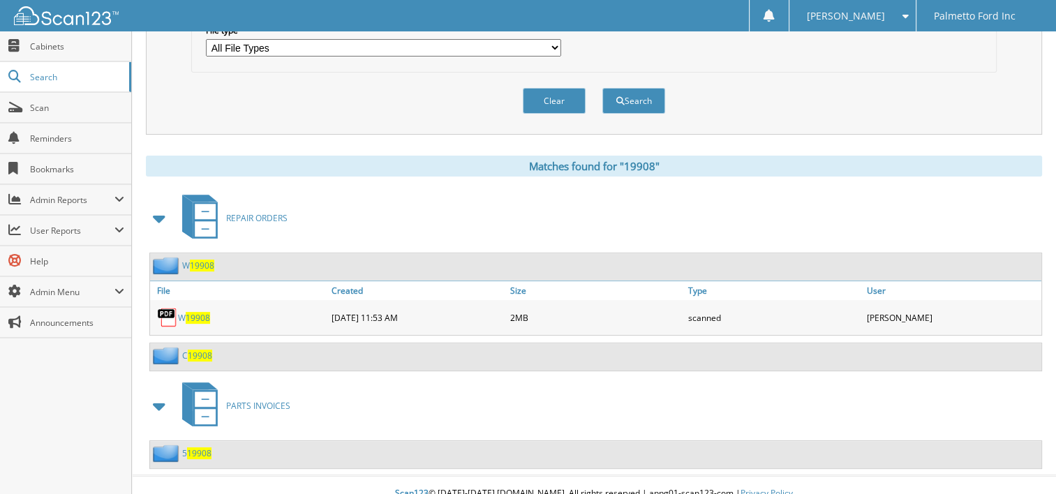
click at [198, 350] on span "19908" at bounding box center [200, 356] width 24 height 12
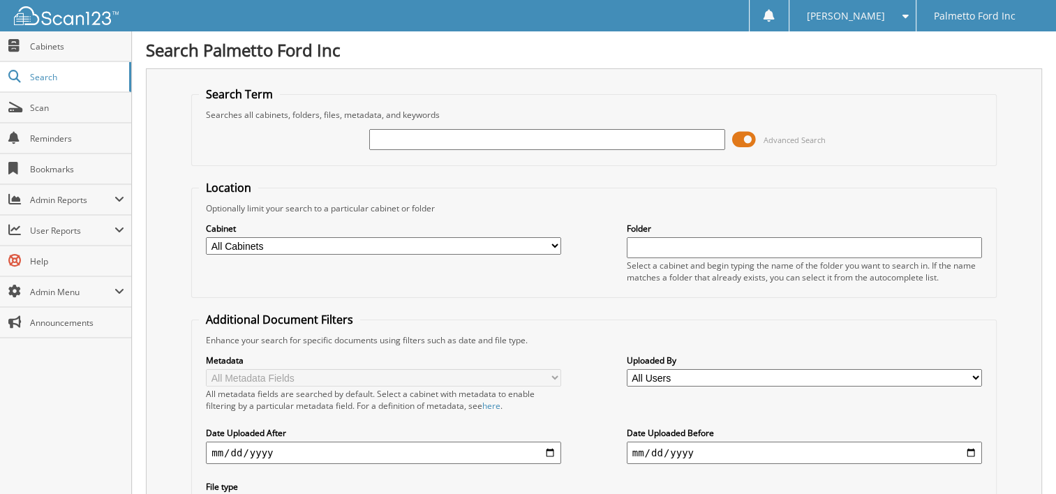
click at [406, 137] on input "text" at bounding box center [546, 139] width 355 height 21
type input "19908"
click at [747, 130] on span at bounding box center [744, 139] width 24 height 21
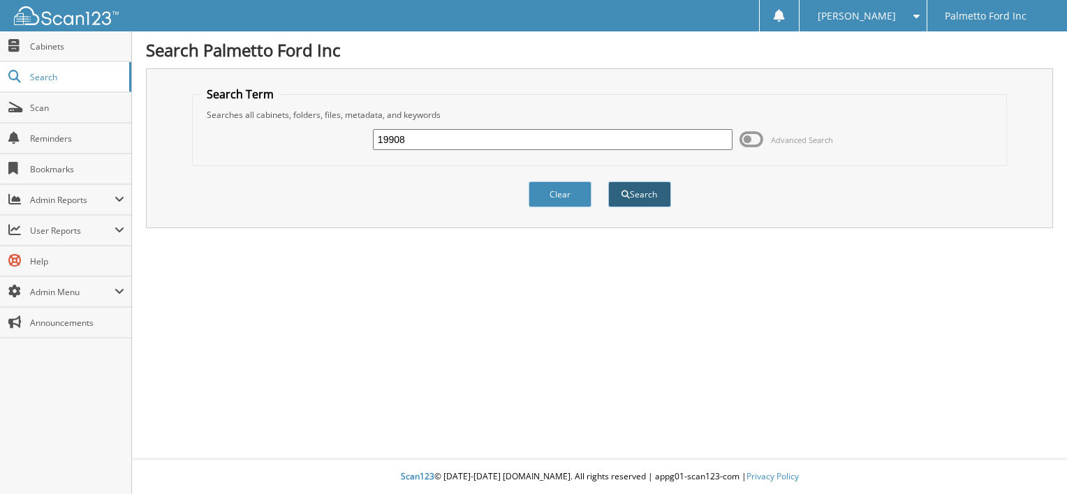
click at [658, 193] on button "Search" at bounding box center [639, 195] width 63 height 26
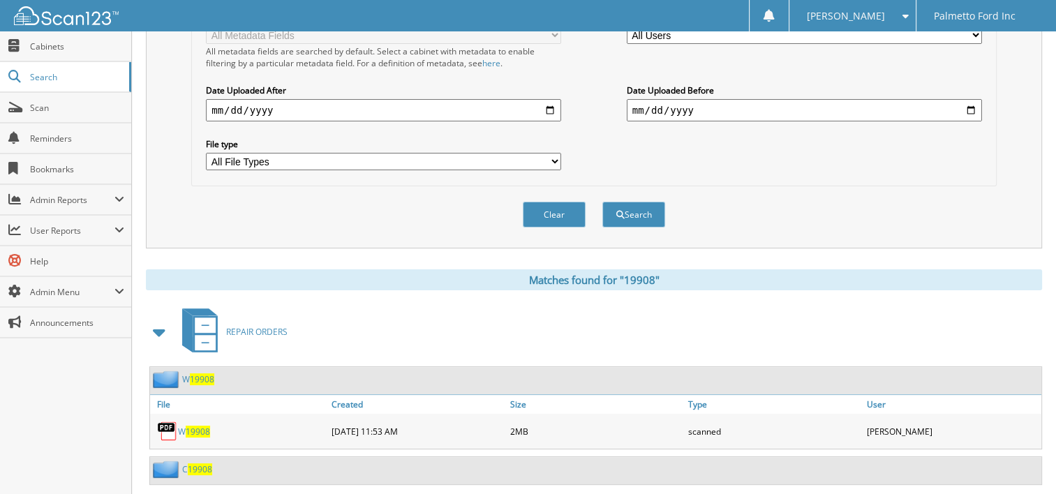
scroll to position [419, 0]
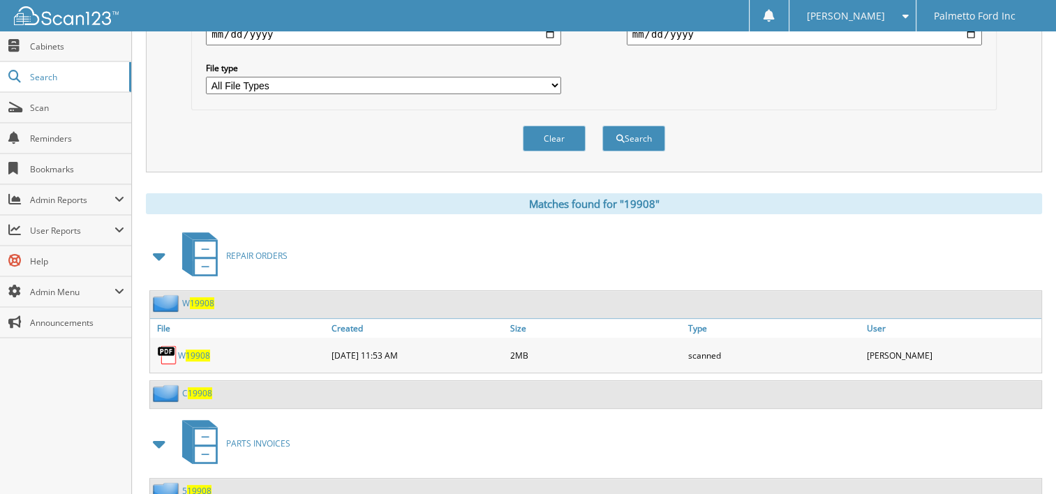
click at [193, 350] on span "19908" at bounding box center [198, 356] width 24 height 12
